Goal: Information Seeking & Learning: Check status

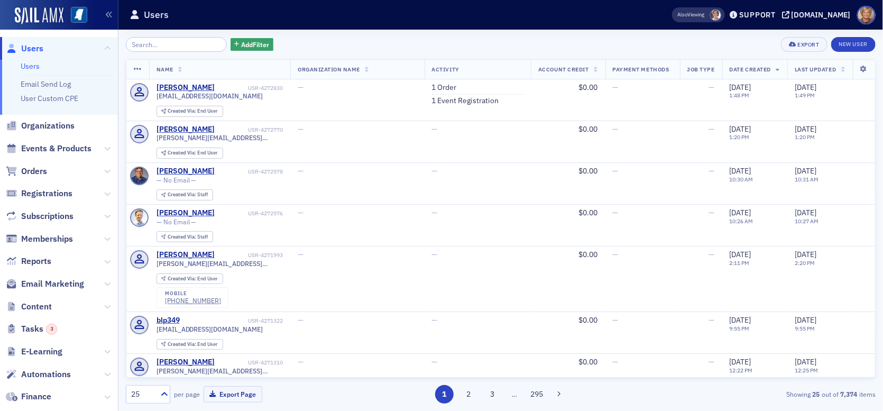
click at [154, 50] on input "search" at bounding box center [176, 44] width 101 height 15
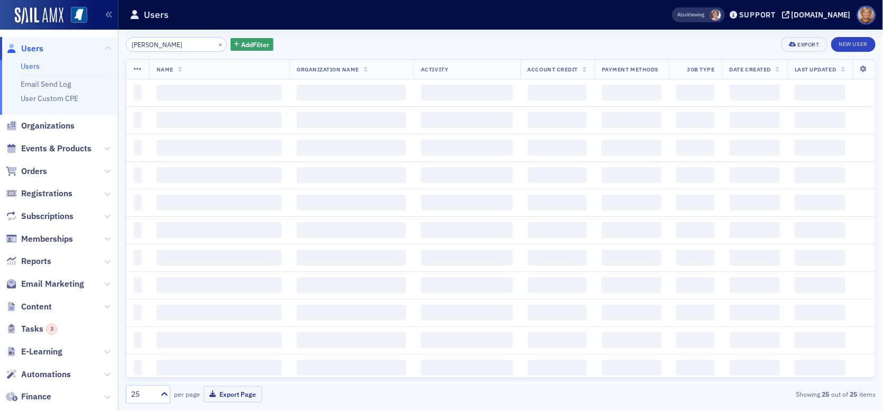
type input "[PERSON_NAME]"
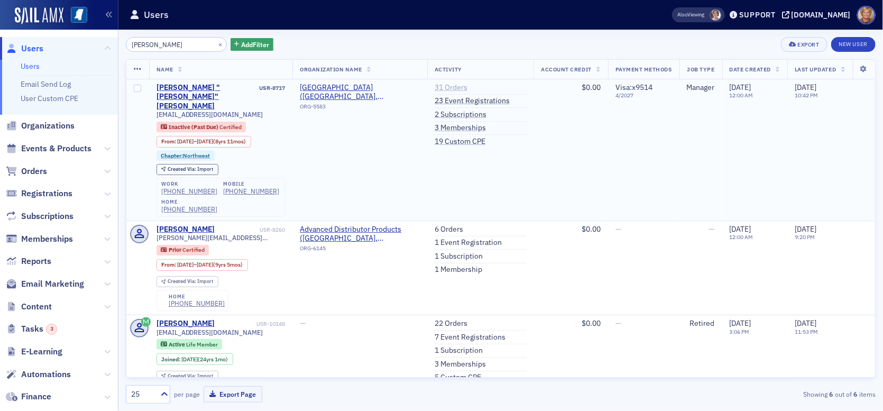
click at [441, 87] on link "31 Orders" at bounding box center [451, 88] width 33 height 10
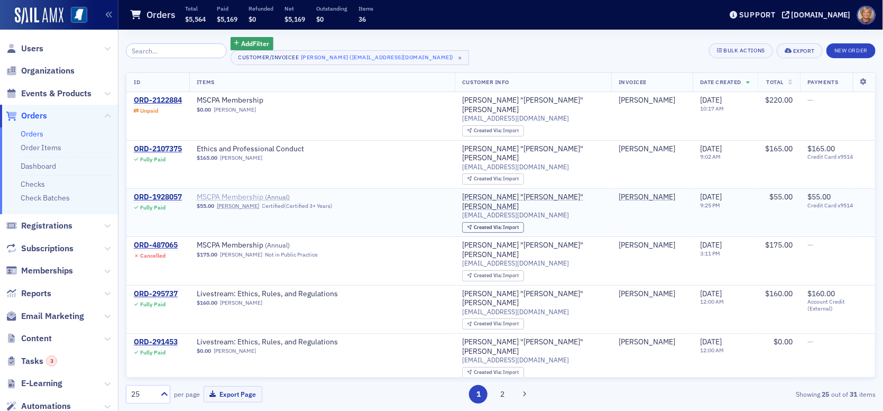
click at [225, 193] on span "MSCPA Membership ( Annual )" at bounding box center [263, 197] width 133 height 10
click at [163, 197] on div "ORD-1928057" at bounding box center [158, 197] width 48 height 10
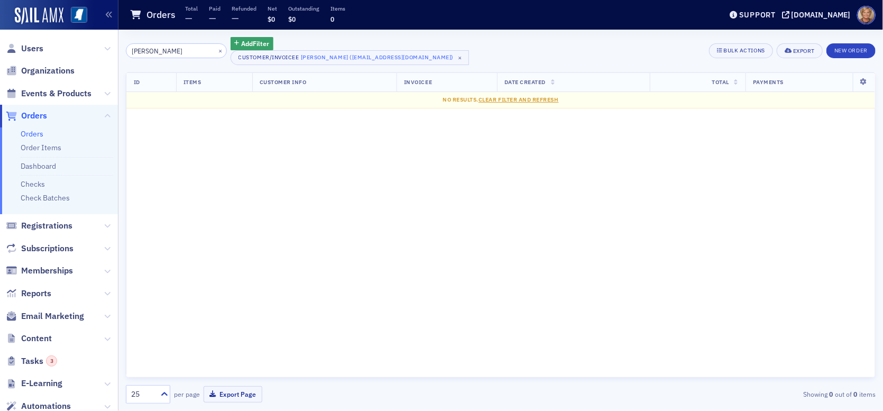
click at [177, 53] on input "[PERSON_NAME]" at bounding box center [176, 50] width 101 height 15
drag, startPoint x: 183, startPoint y: 52, endPoint x: 102, endPoint y: 58, distance: 81.1
click at [102, 57] on div "Users Organizations Events & Products Orders Orders Order Items Dashboard Check…" at bounding box center [441, 205] width 883 height 411
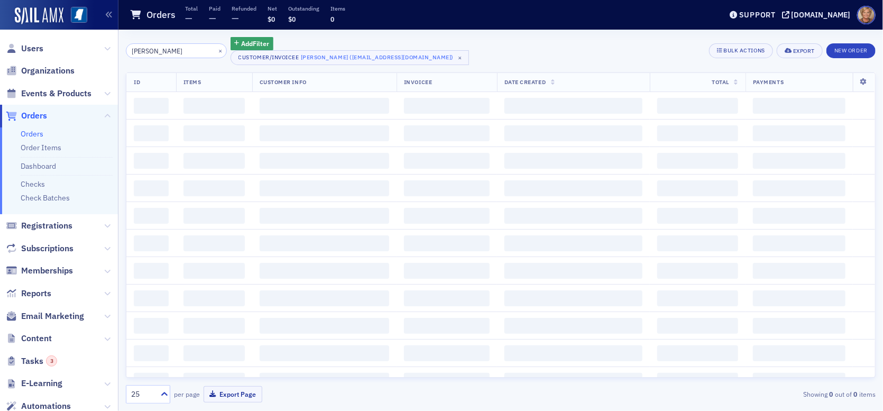
type input "[PERSON_NAME]"
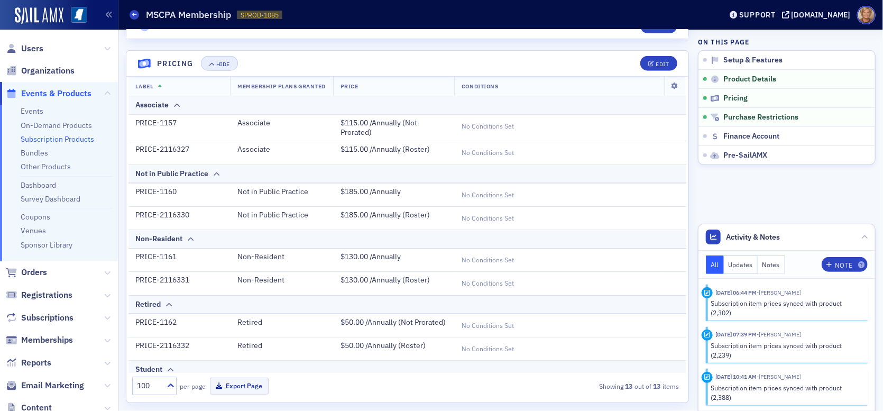
scroll to position [582, 0]
